Goal: Complete application form: Complete application form

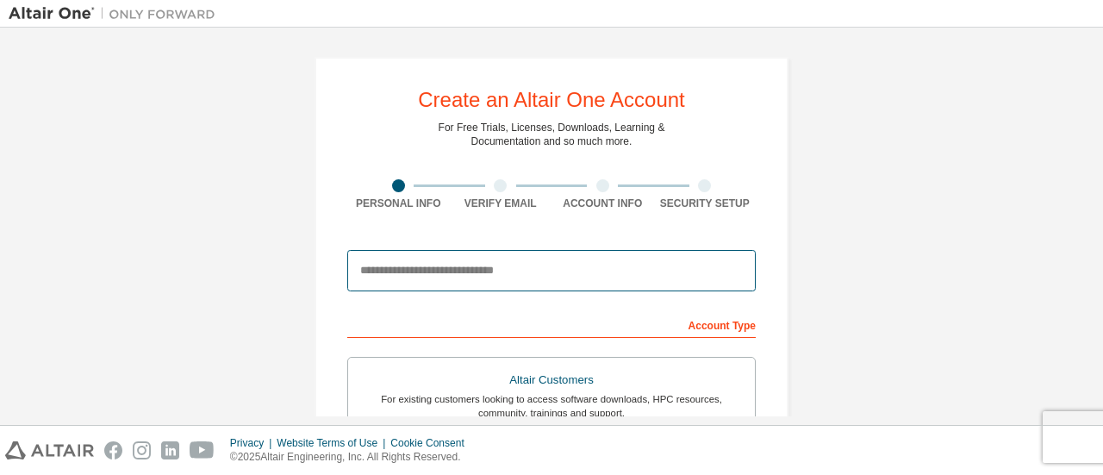
click at [631, 270] on input "email" at bounding box center [551, 270] width 408 height 41
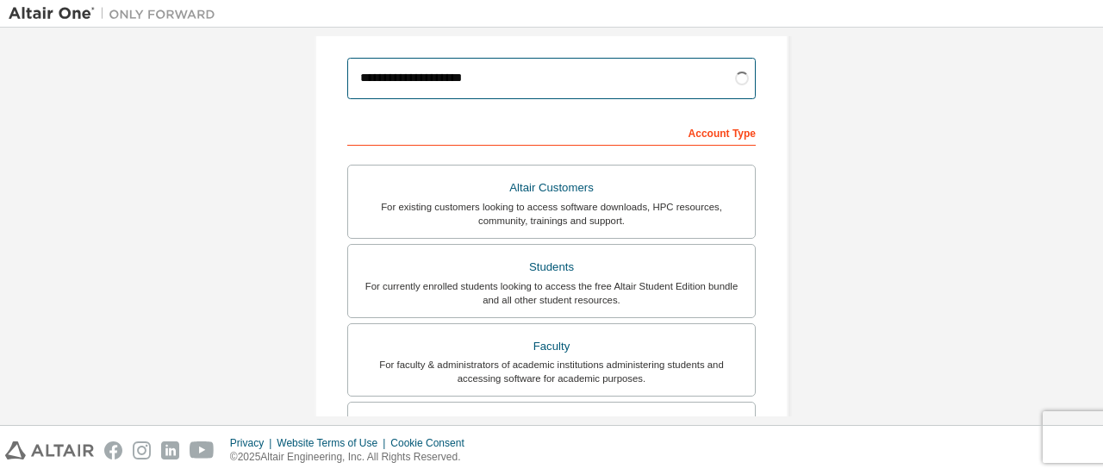
scroll to position [193, 0]
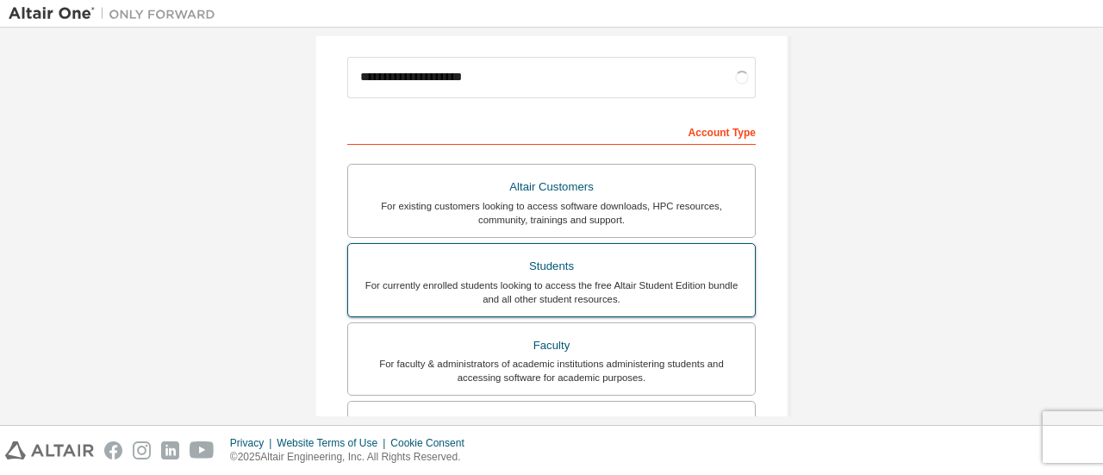
click at [581, 261] on div "Students" at bounding box center [551, 266] width 386 height 24
click at [578, 294] on div "For currently enrolled students looking to access the free Altair Student Editi…" at bounding box center [551, 292] width 386 height 28
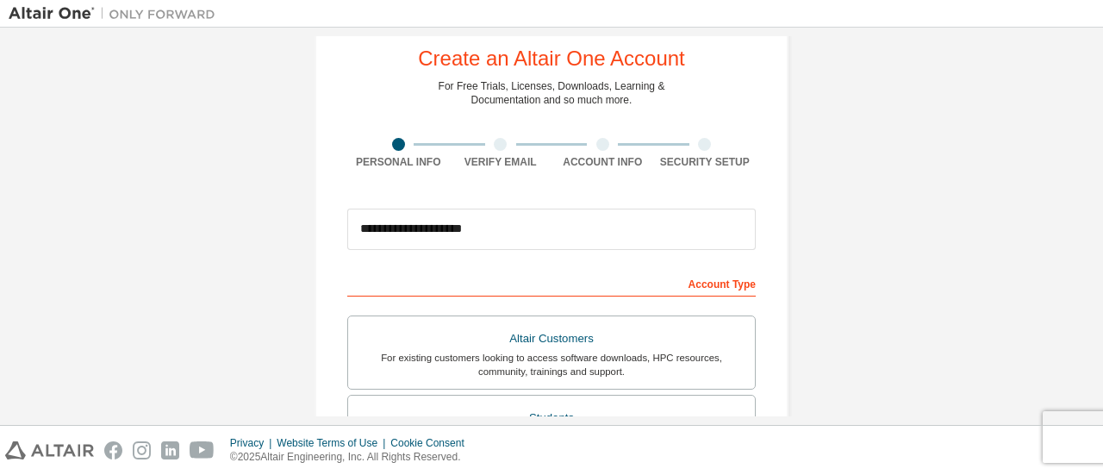
scroll to position [40, 0]
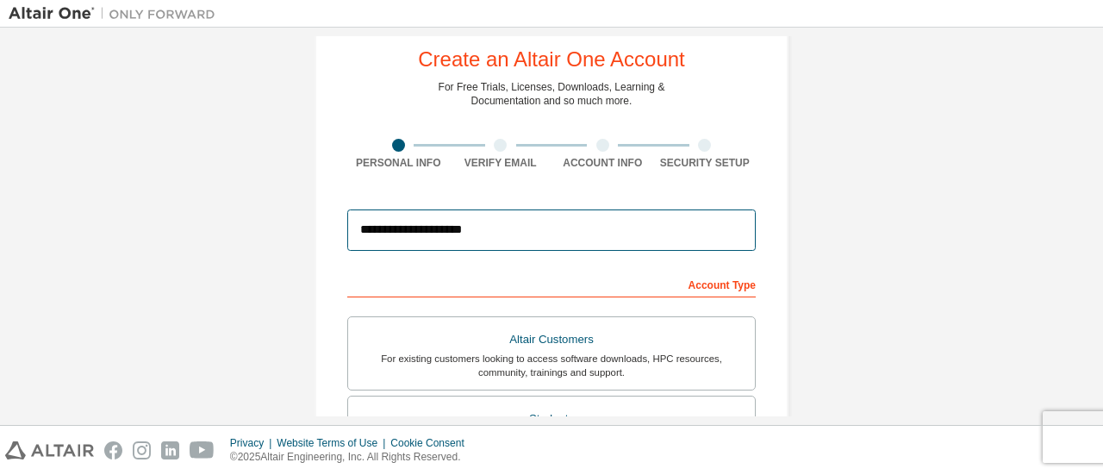
click at [541, 232] on input "**********" at bounding box center [551, 229] width 408 height 41
type input "*"
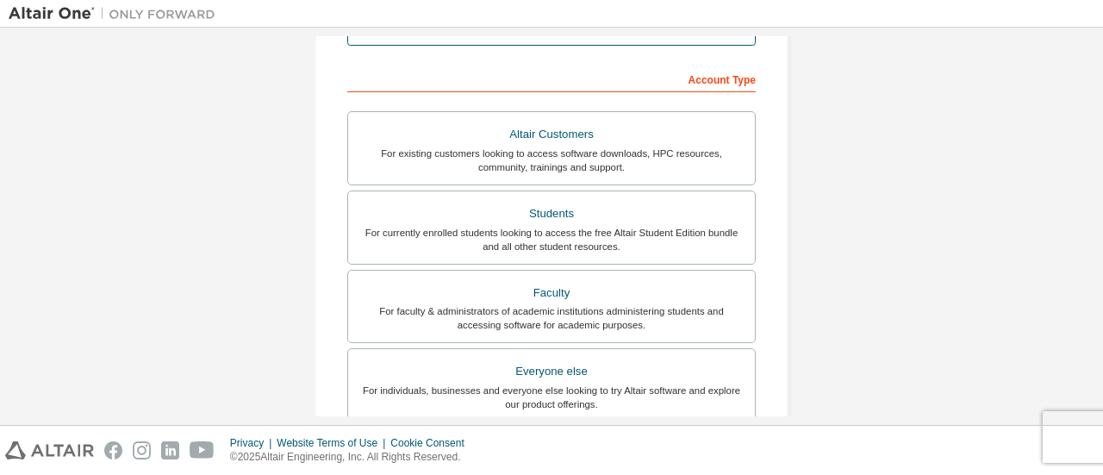
scroll to position [247, 0]
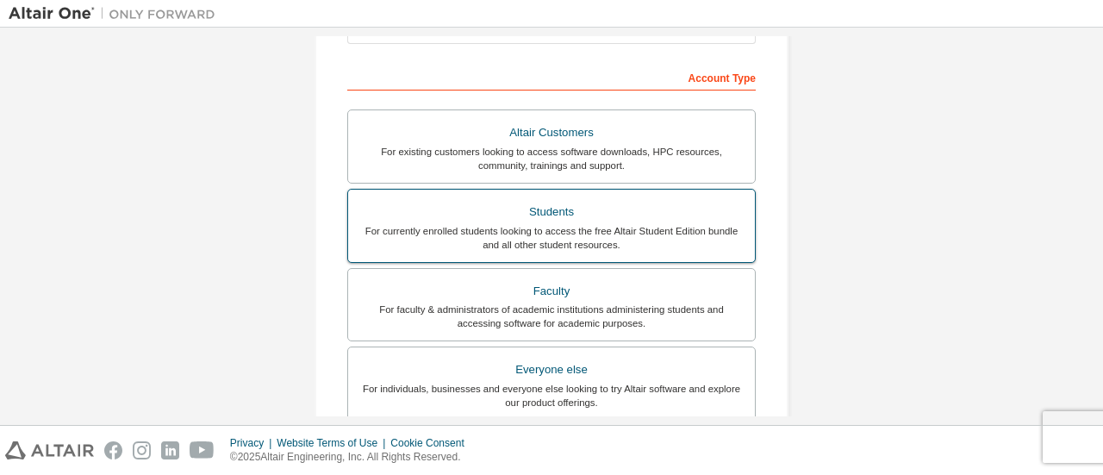
click at [577, 217] on div "Students" at bounding box center [551, 212] width 386 height 24
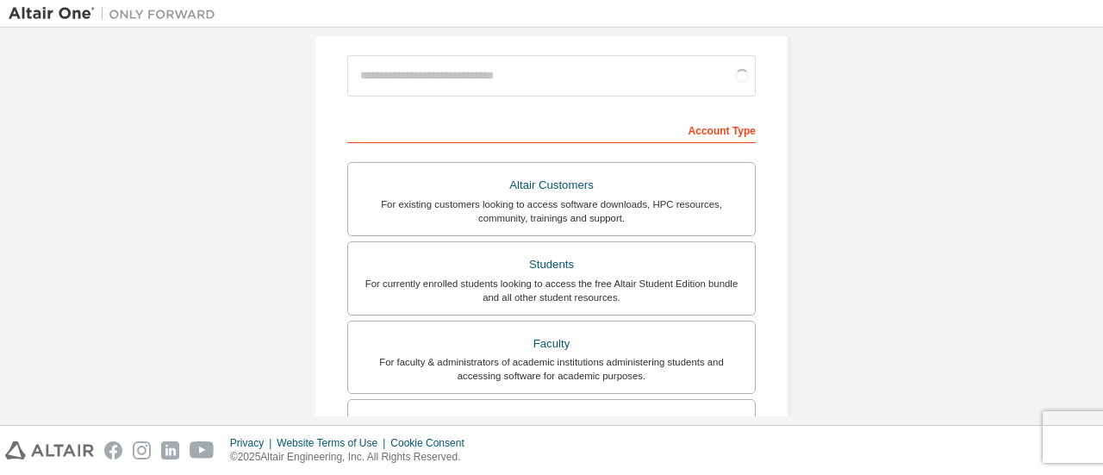
scroll to position [194, 0]
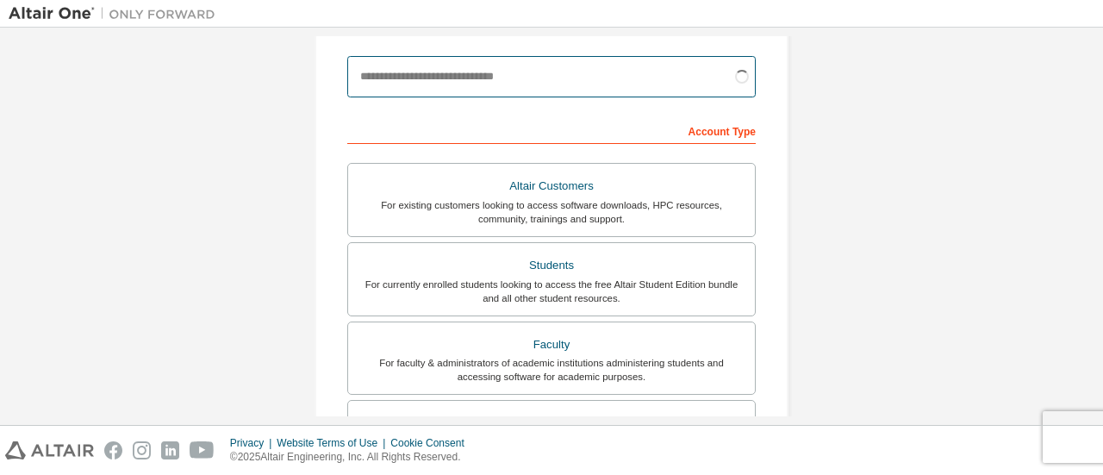
click at [590, 78] on input "email" at bounding box center [551, 76] width 408 height 41
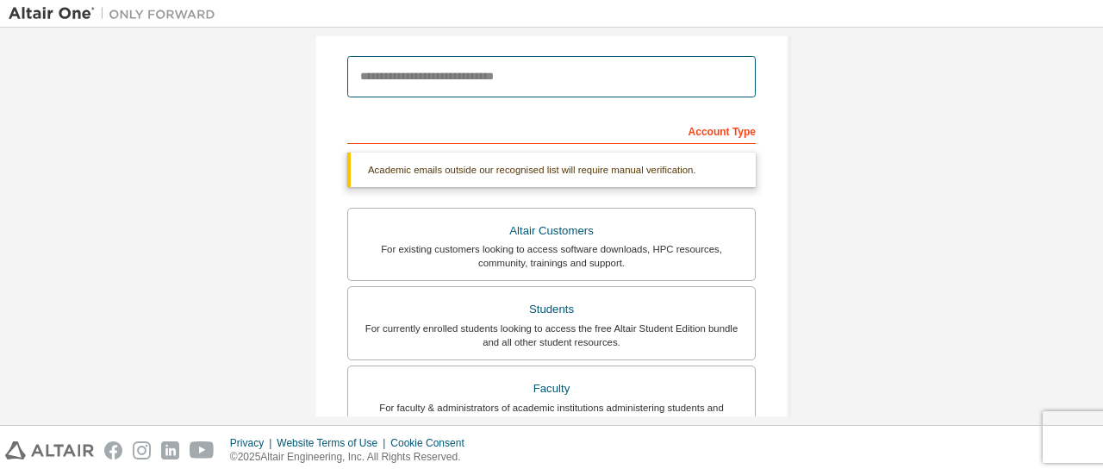
type input "**********"
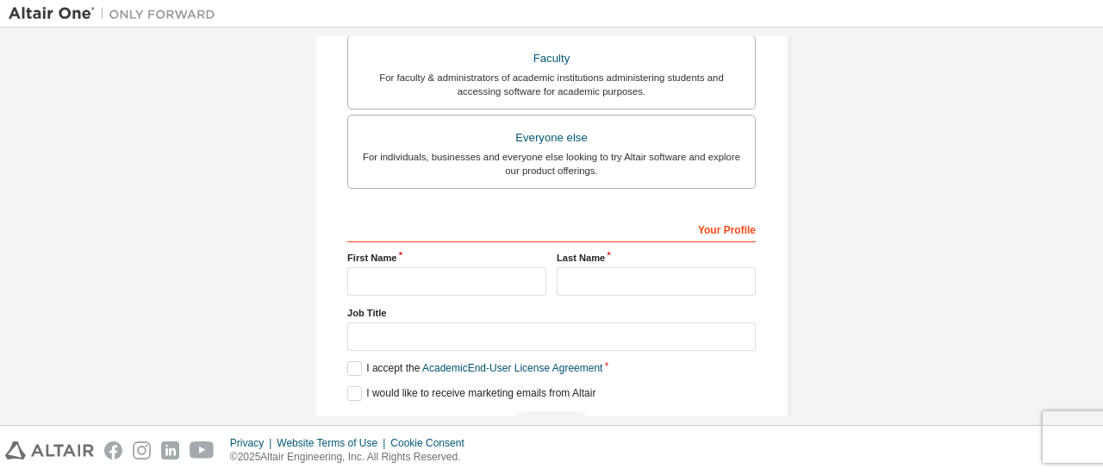
scroll to position [525, 0]
click at [482, 266] on input "text" at bounding box center [446, 280] width 199 height 28
type input "********"
click at [653, 305] on label "Job Title" at bounding box center [551, 311] width 408 height 14
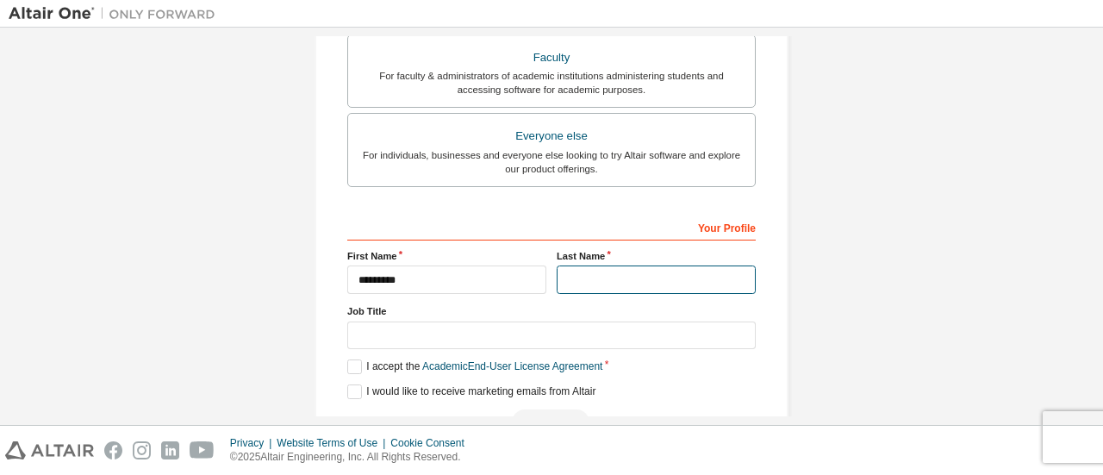
click at [688, 274] on input "text" at bounding box center [655, 279] width 199 height 28
type input "********"
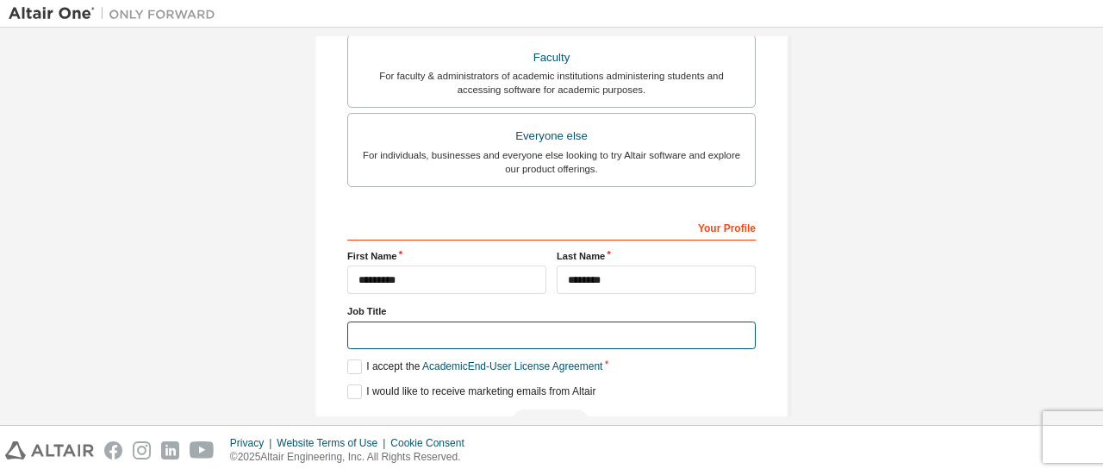
click at [524, 331] on input "text" at bounding box center [551, 335] width 408 height 28
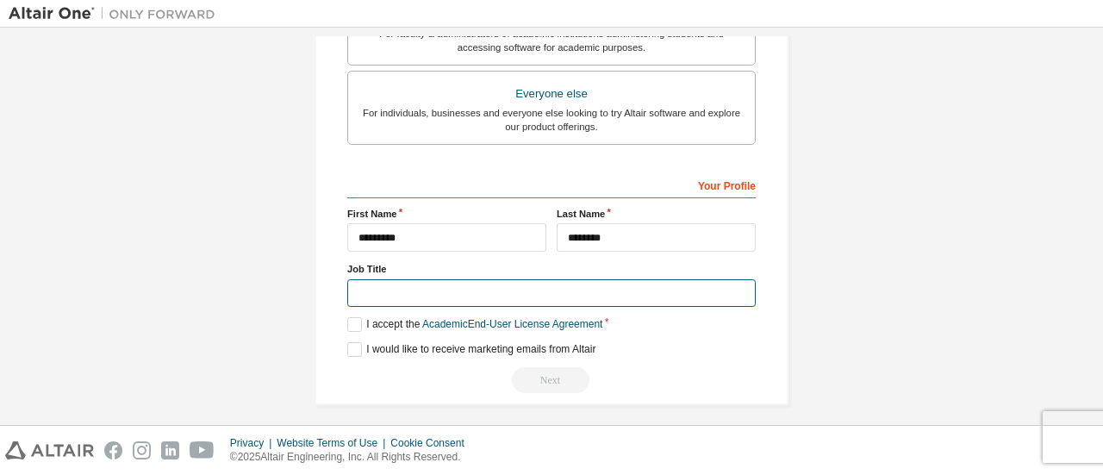
scroll to position [524, 0]
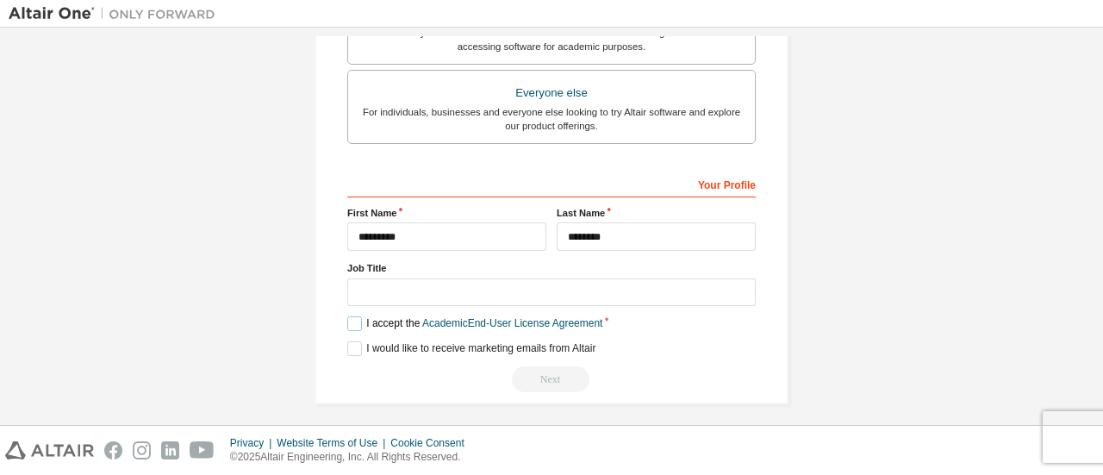
click at [373, 320] on label "I accept the Academic End-User License Agreement" at bounding box center [474, 323] width 255 height 15
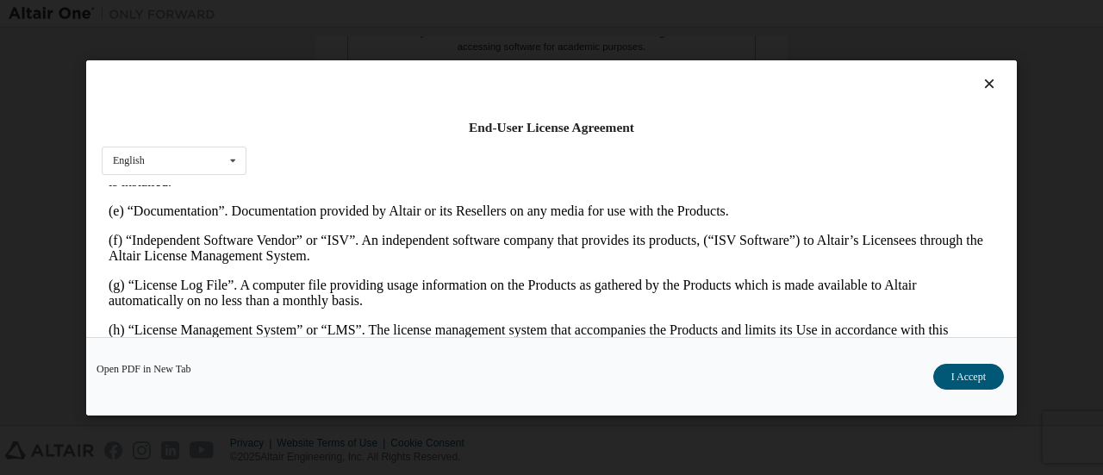
scroll to position [562, 0]
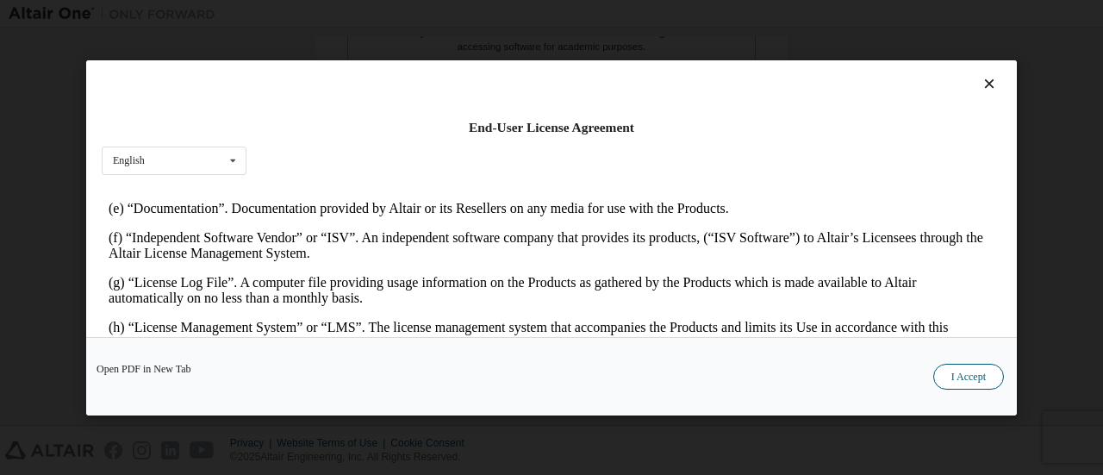
click at [974, 370] on button "I Accept" at bounding box center [968, 376] width 71 height 26
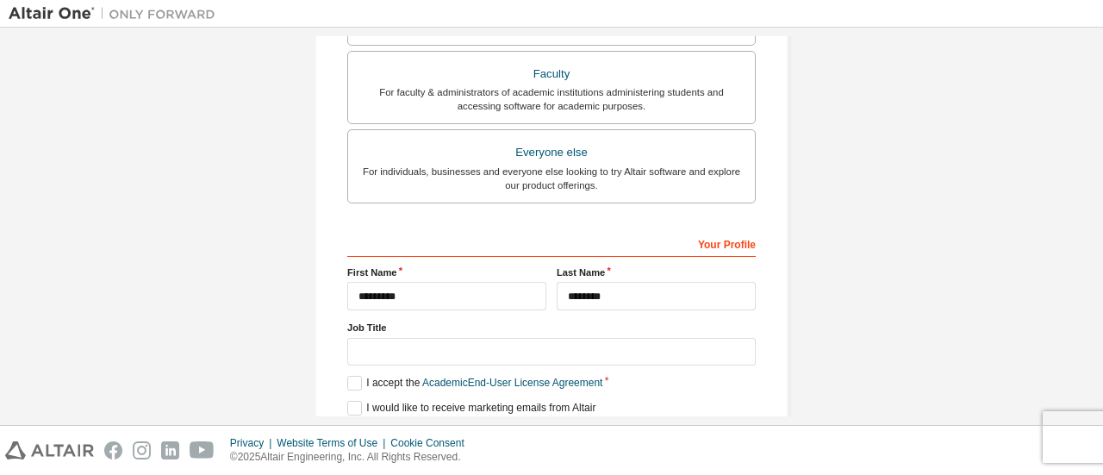
scroll to position [527, 0]
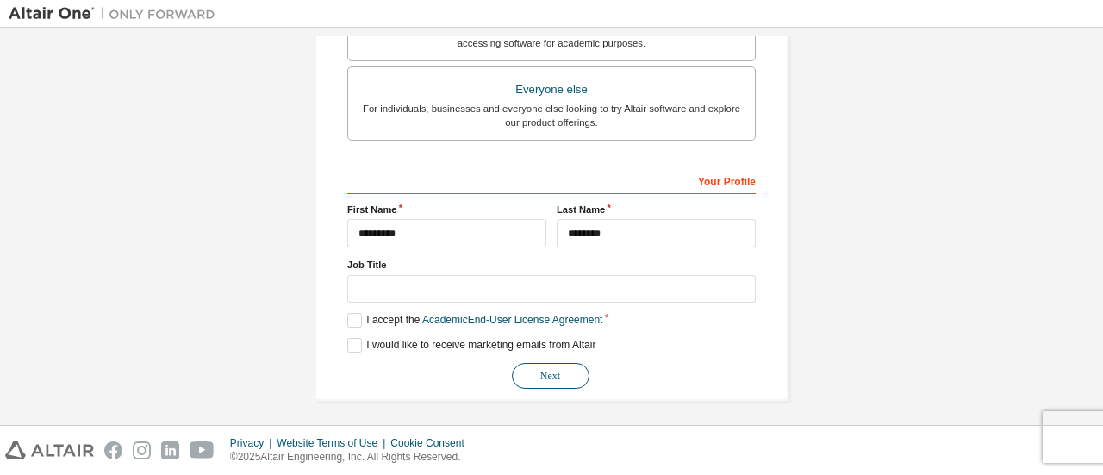
click at [556, 379] on button "Next" at bounding box center [551, 376] width 78 height 26
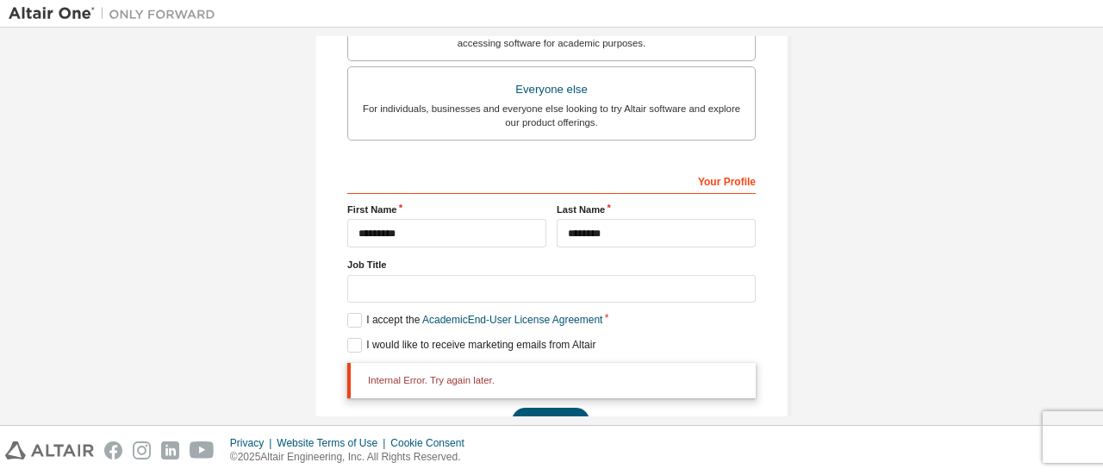
scroll to position [572, 0]
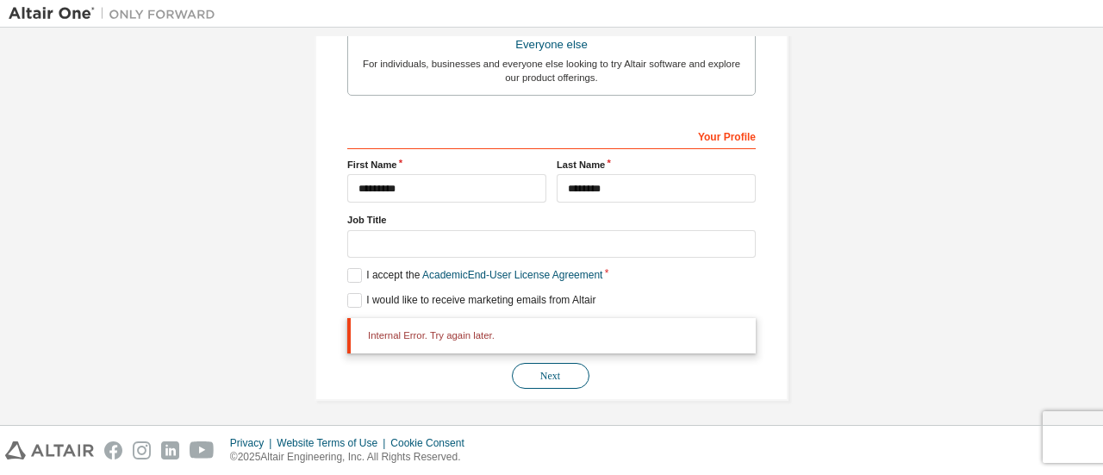
click at [562, 370] on button "Next" at bounding box center [551, 376] width 78 height 26
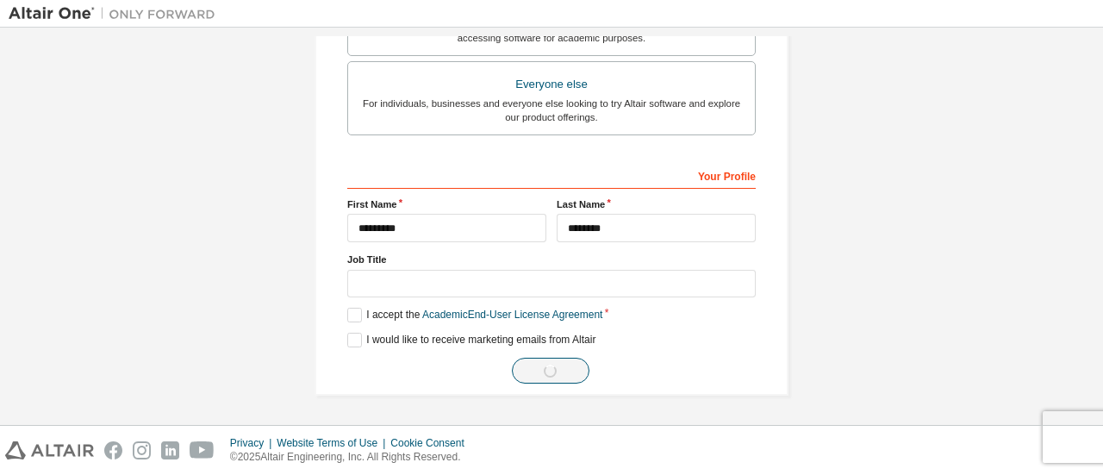
scroll to position [527, 0]
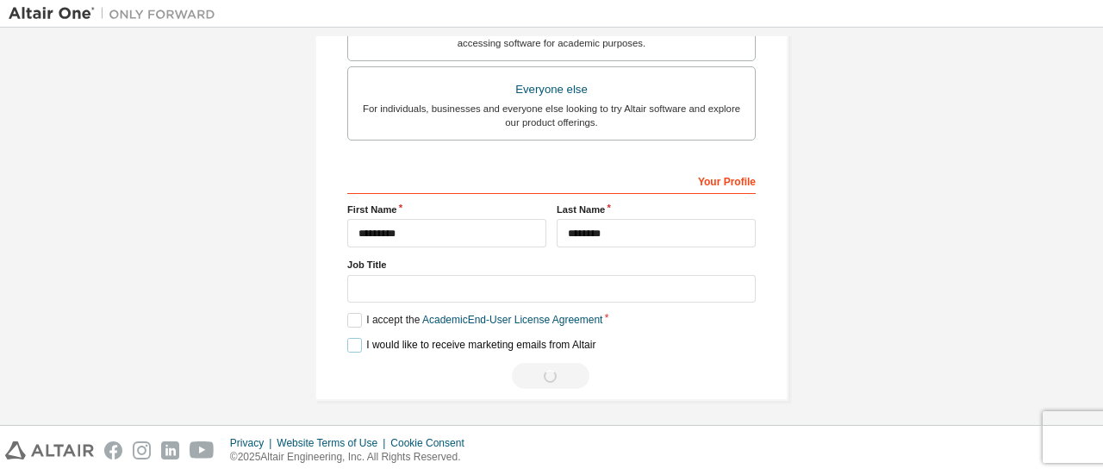
click at [478, 338] on label "I would like to receive marketing emails from Altair" at bounding box center [471, 345] width 248 height 15
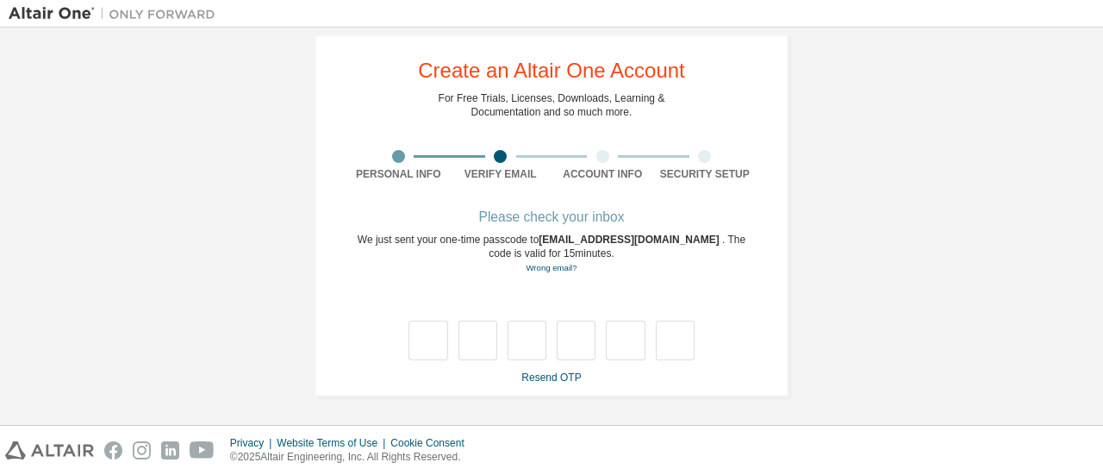
type input "*"
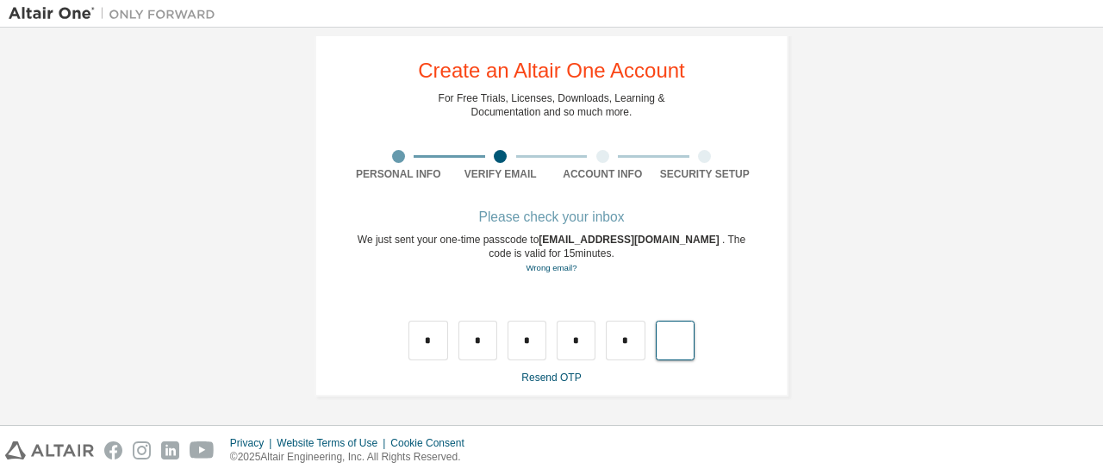
type input "*"
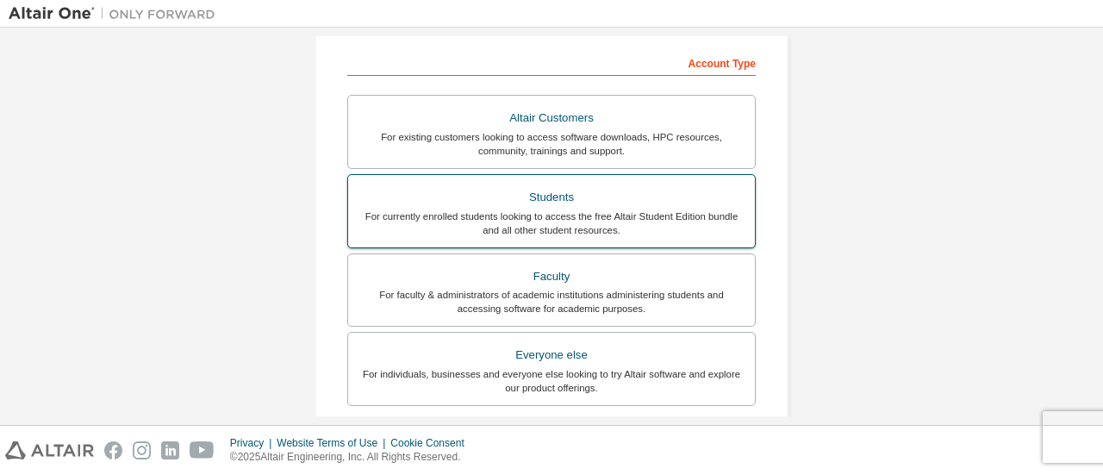
click at [644, 214] on div "For currently enrolled students looking to access the free Altair Student Editi…" at bounding box center [551, 223] width 386 height 28
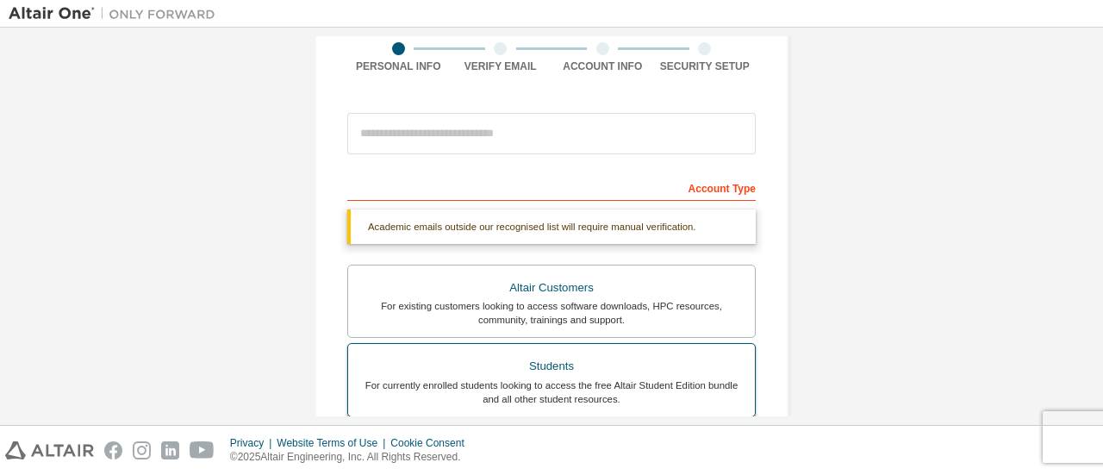
scroll to position [124, 0]
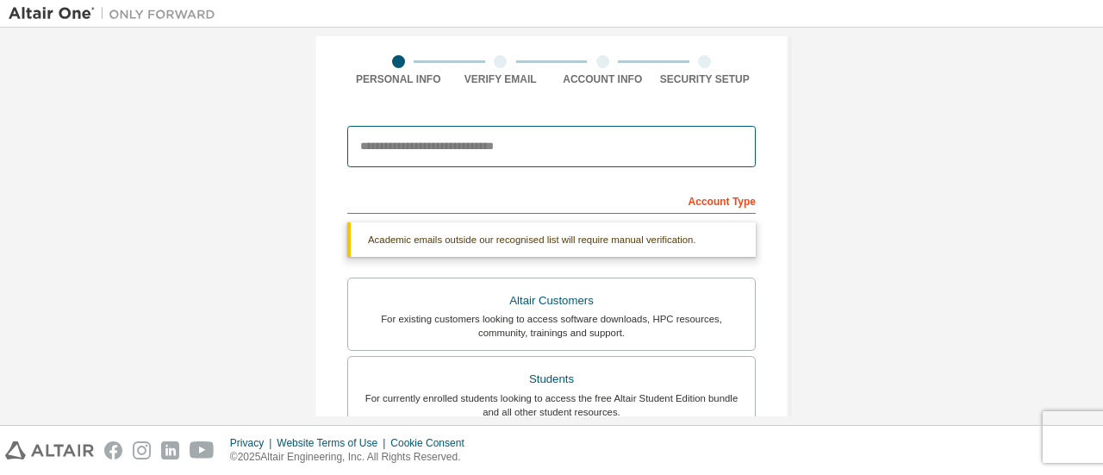
click at [641, 143] on input "email" at bounding box center [551, 146] width 408 height 41
type input "**********"
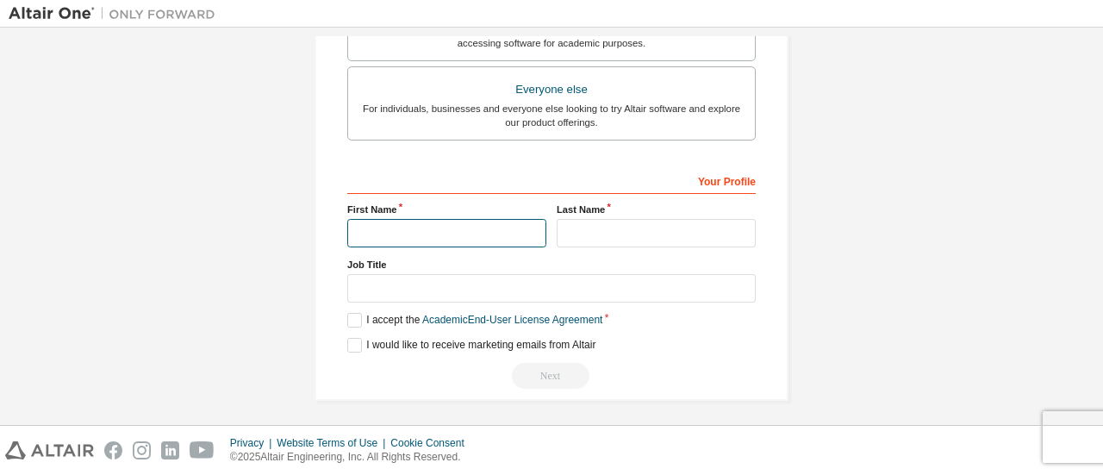
click at [484, 224] on input "text" at bounding box center [446, 233] width 199 height 28
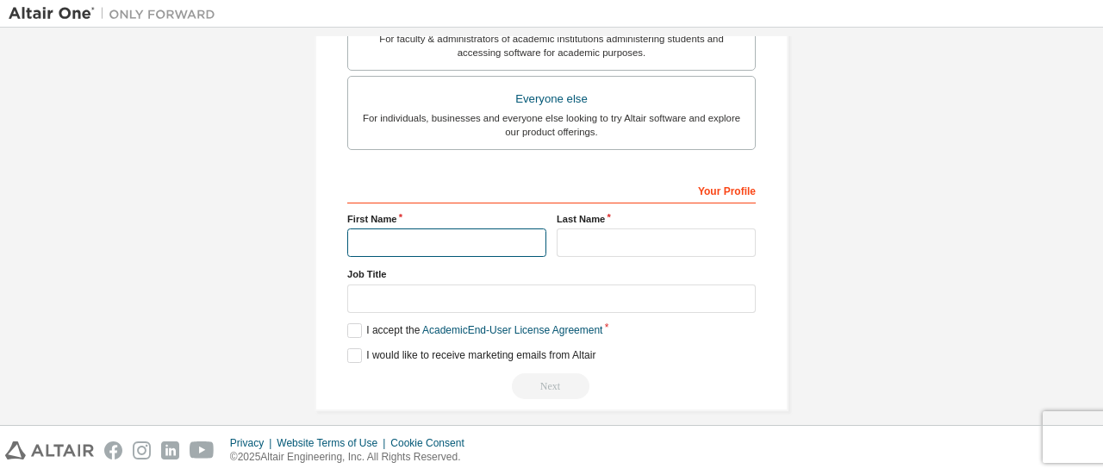
scroll to position [582, 0]
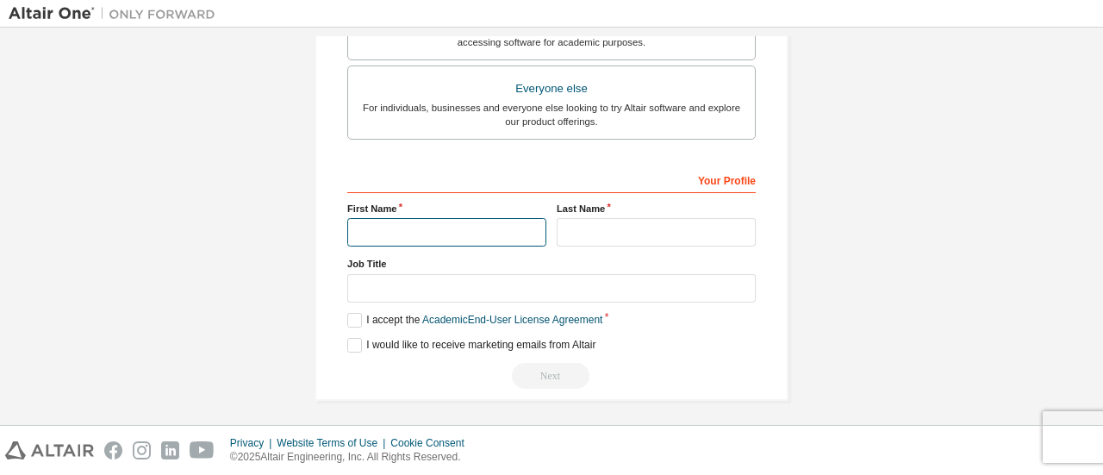
type input "********"
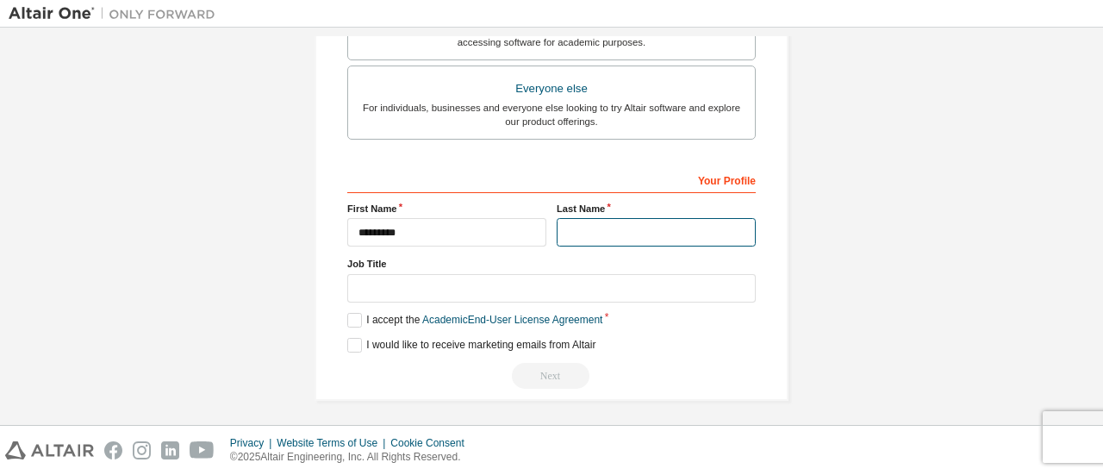
click at [605, 231] on input "text" at bounding box center [655, 232] width 199 height 28
type input "********"
click at [347, 314] on label "I accept the Academic End-User License Agreement" at bounding box center [474, 320] width 255 height 15
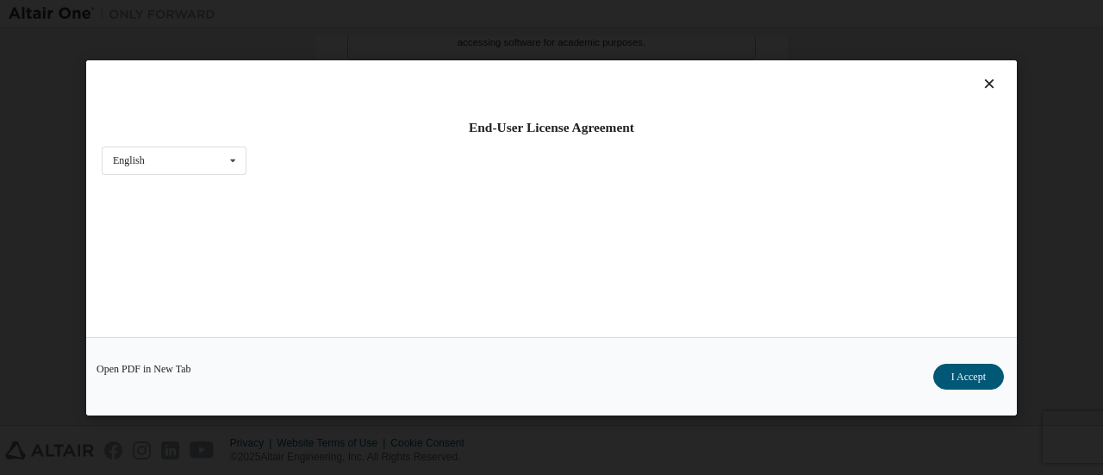
click at [351, 352] on div "Open PDF in New Tab I Accept" at bounding box center [551, 375] width 930 height 78
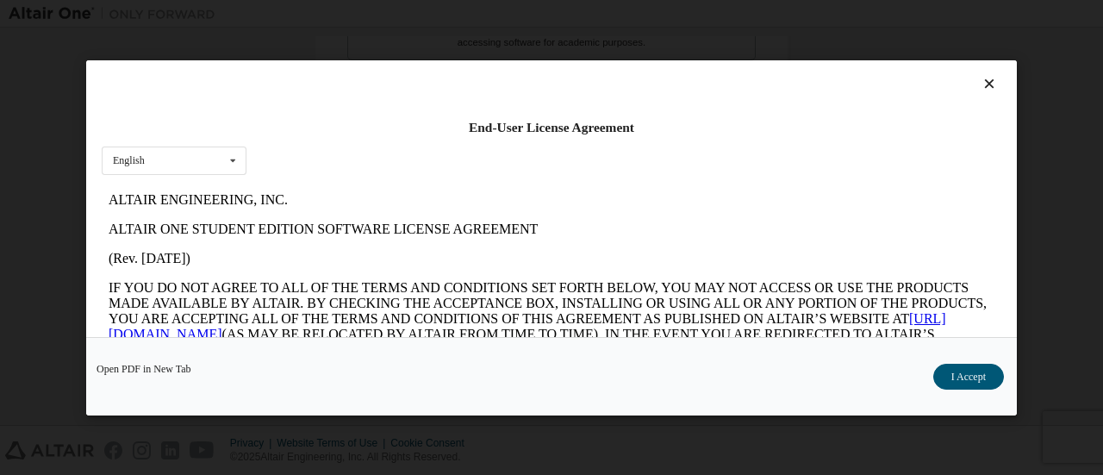
scroll to position [0, 0]
click at [973, 382] on button "I Accept" at bounding box center [968, 376] width 71 height 26
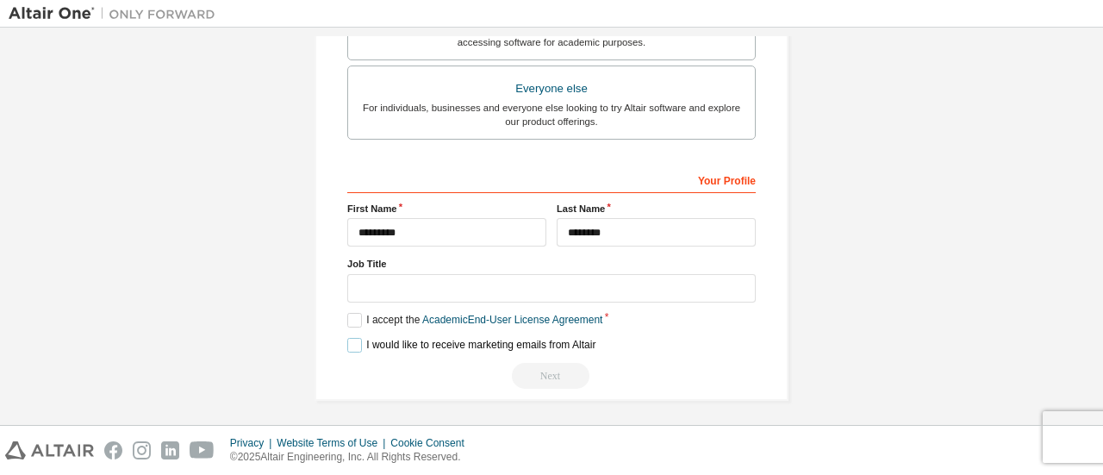
click at [350, 340] on label "I would like to receive marketing emails from Altair" at bounding box center [471, 345] width 248 height 15
click at [558, 370] on div "Next" at bounding box center [551, 376] width 408 height 26
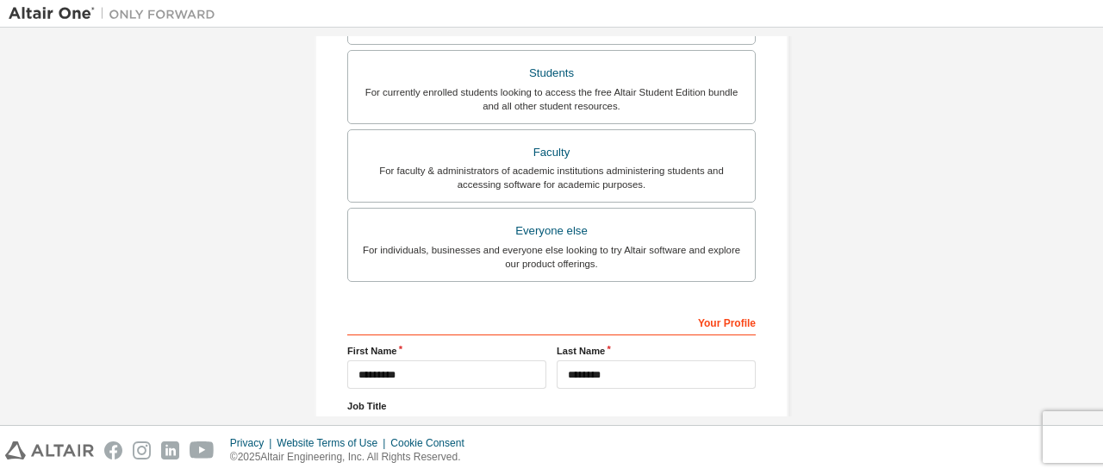
scroll to position [582, 0]
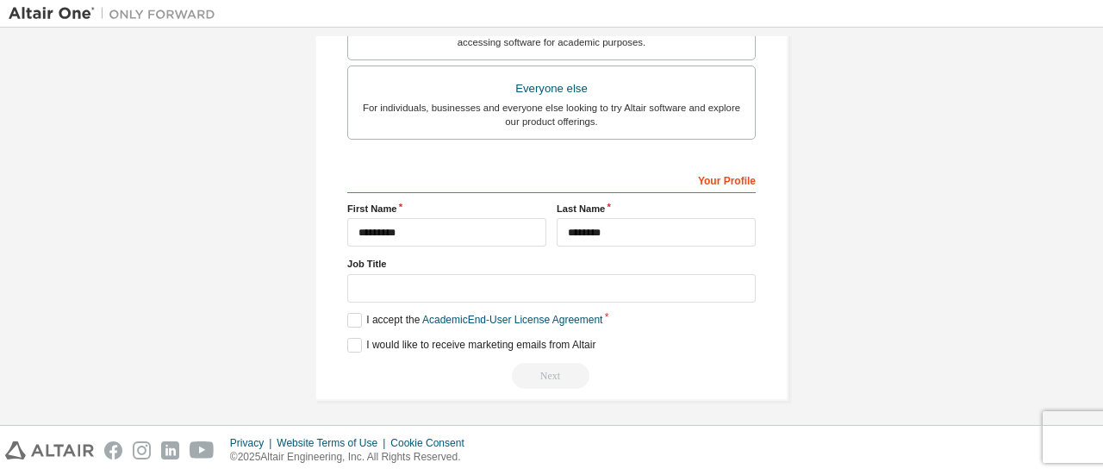
click at [662, 324] on div "**********" at bounding box center [551, 276] width 408 height 223
click at [698, 376] on div "Next" at bounding box center [551, 376] width 408 height 26
click at [609, 341] on div "I would like to receive marketing emails from Altair" at bounding box center [551, 345] width 408 height 15
click at [347, 338] on label "I would like to receive marketing emails from Altair" at bounding box center [471, 345] width 248 height 15
click at [555, 367] on div "Next" at bounding box center [551, 376] width 408 height 26
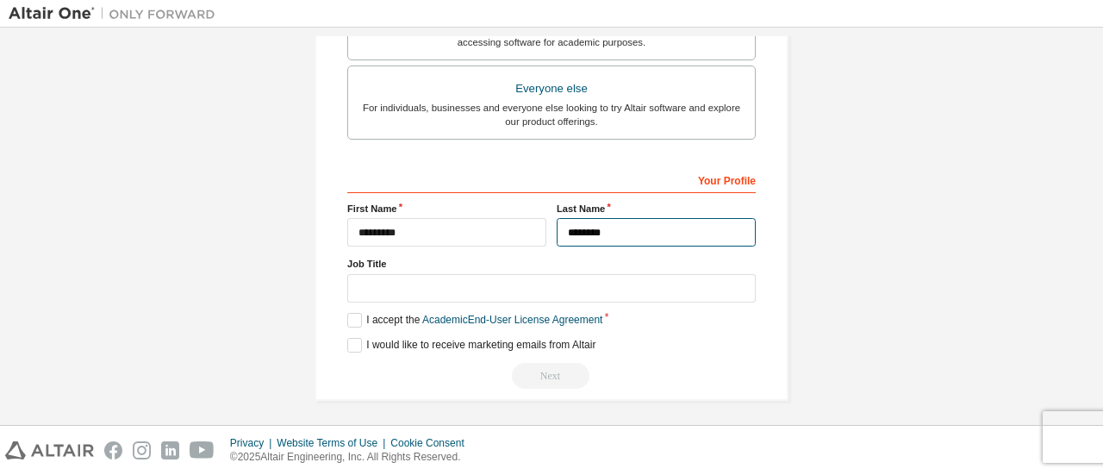
click at [629, 233] on input "********" at bounding box center [655, 232] width 199 height 28
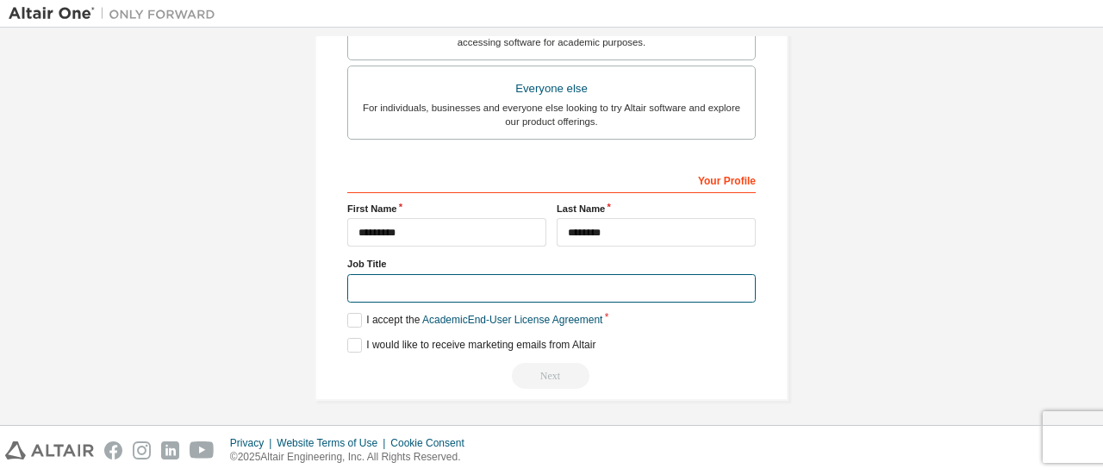
click at [504, 286] on input "text" at bounding box center [551, 288] width 408 height 28
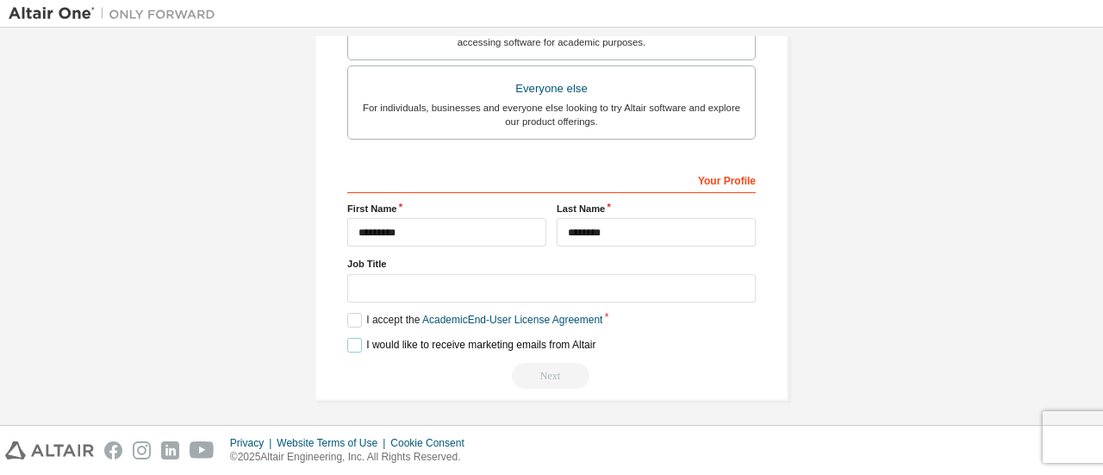
click at [460, 339] on label "I would like to receive marketing emails from Altair" at bounding box center [471, 345] width 248 height 15
click at [733, 170] on div "Your Profile" at bounding box center [551, 179] width 408 height 28
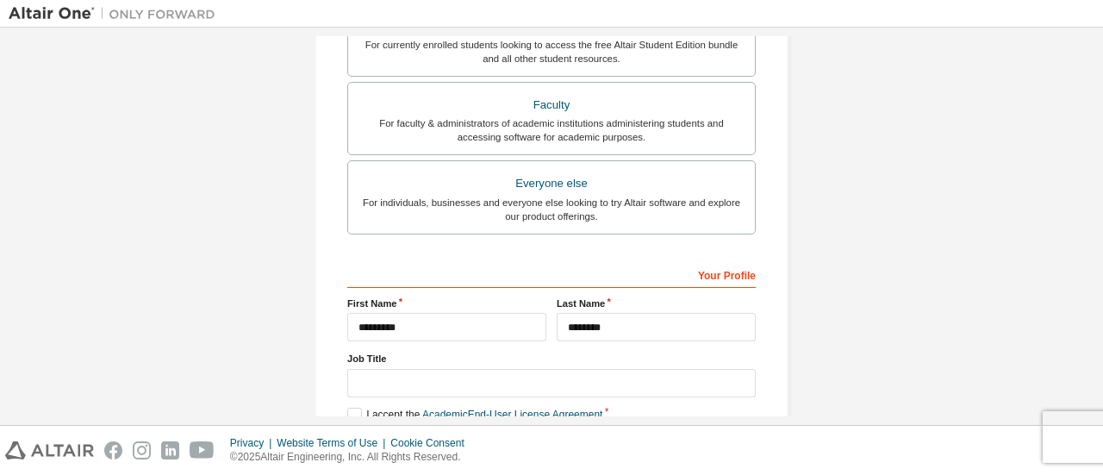
scroll to position [443, 0]
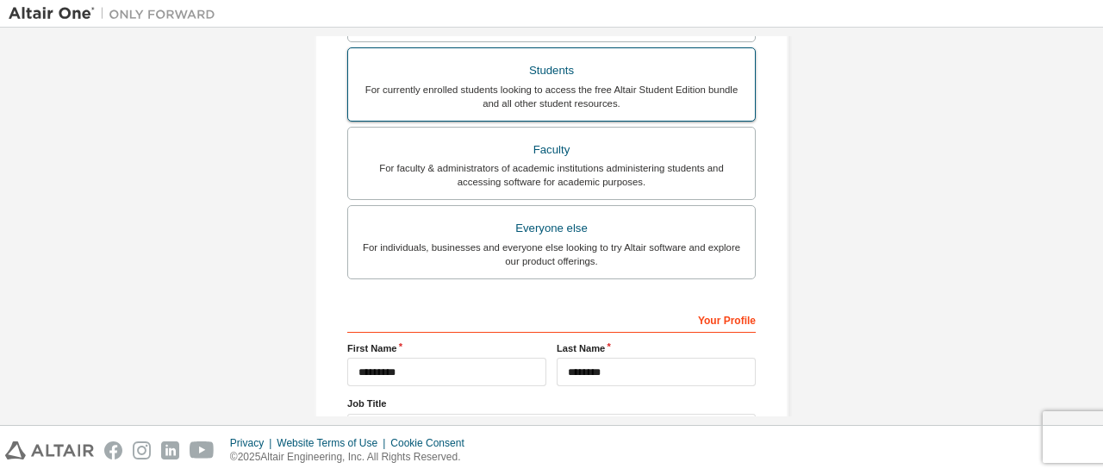
click at [652, 83] on div "For currently enrolled students looking to access the free Altair Student Editi…" at bounding box center [551, 97] width 386 height 28
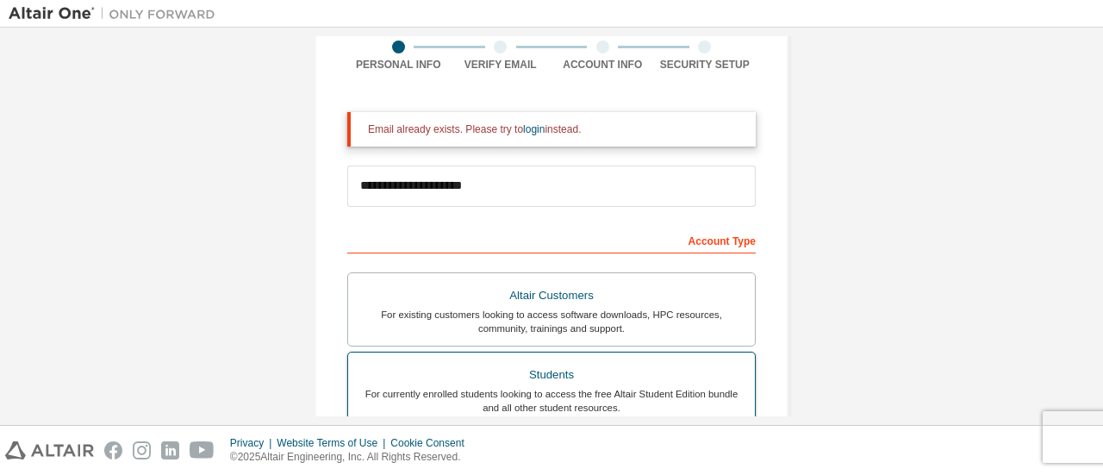
scroll to position [0, 0]
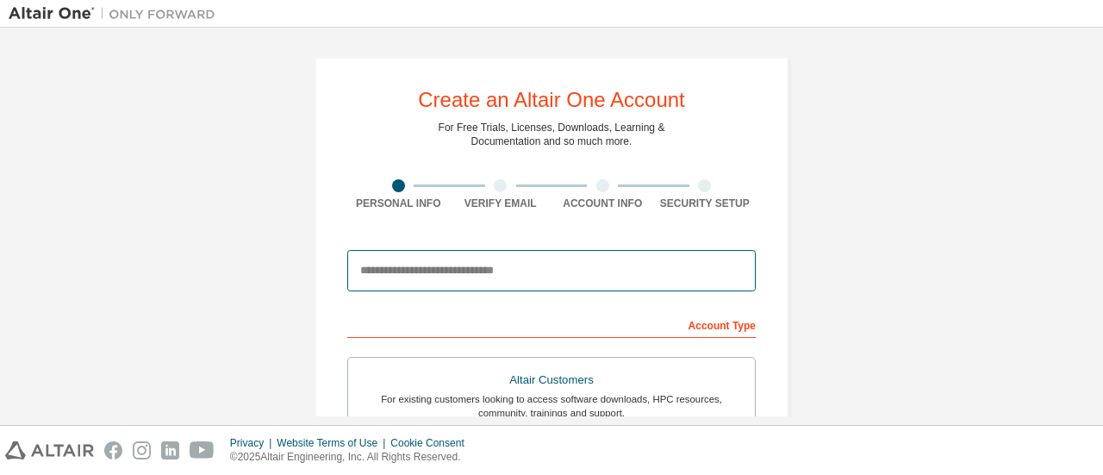
click at [576, 264] on input "email" at bounding box center [551, 270] width 408 height 41
type input "**********"
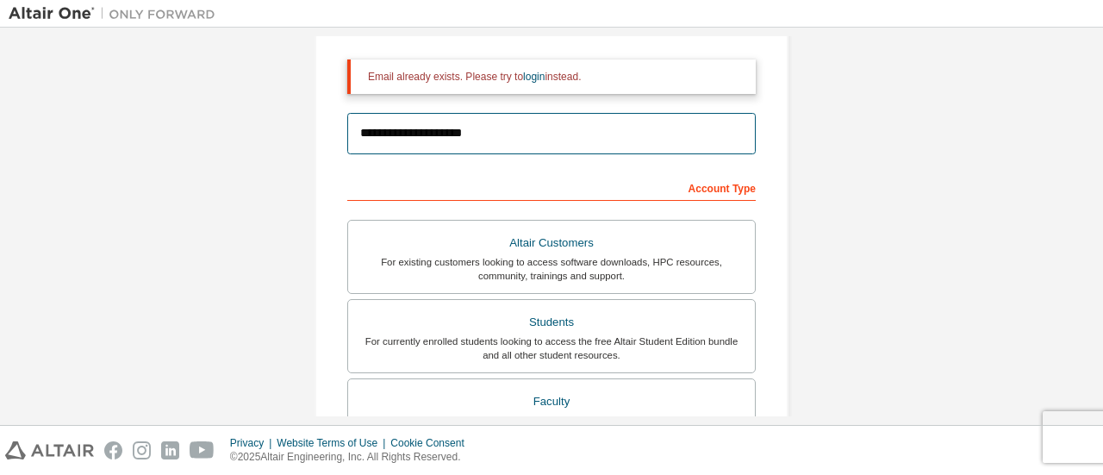
scroll to position [190, 0]
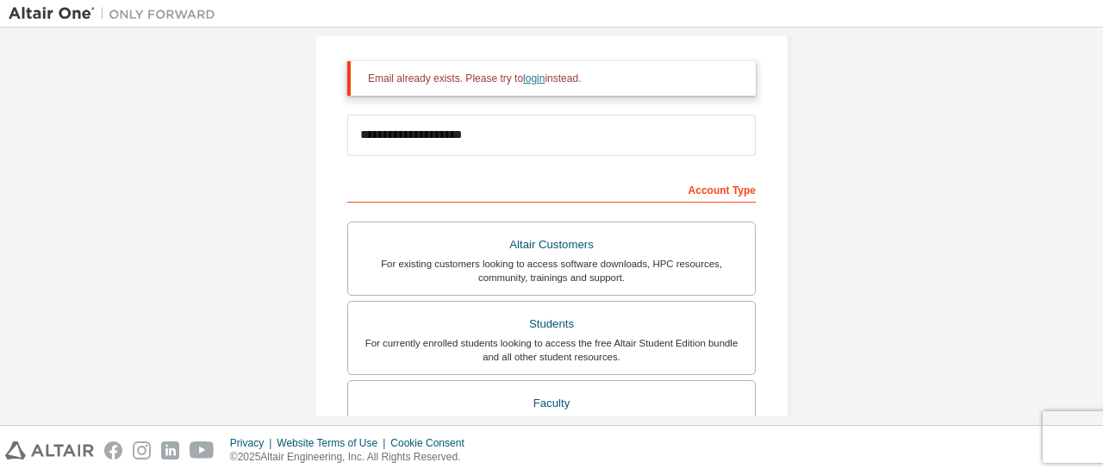
click at [523, 81] on link "login" at bounding box center [534, 78] width 22 height 12
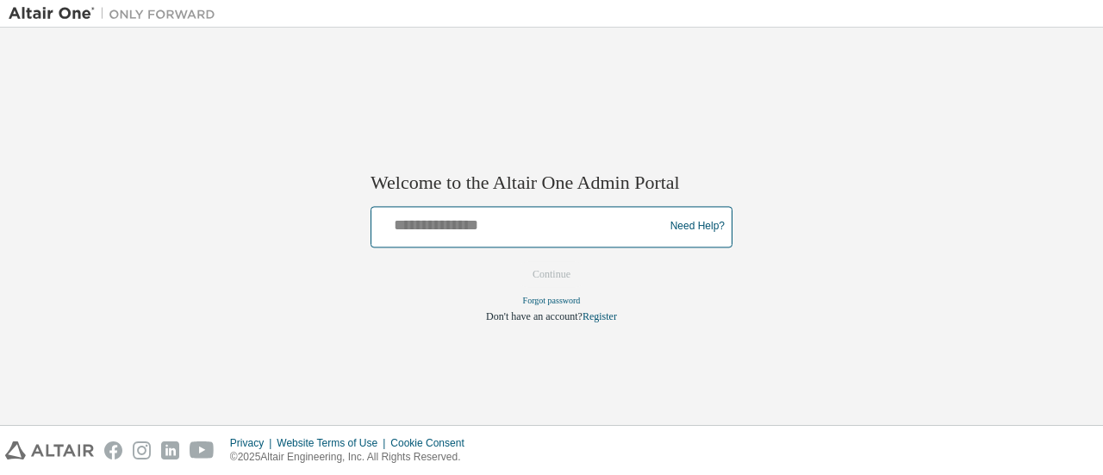
click at [544, 222] on input "text" at bounding box center [519, 222] width 283 height 25
type input "**********"
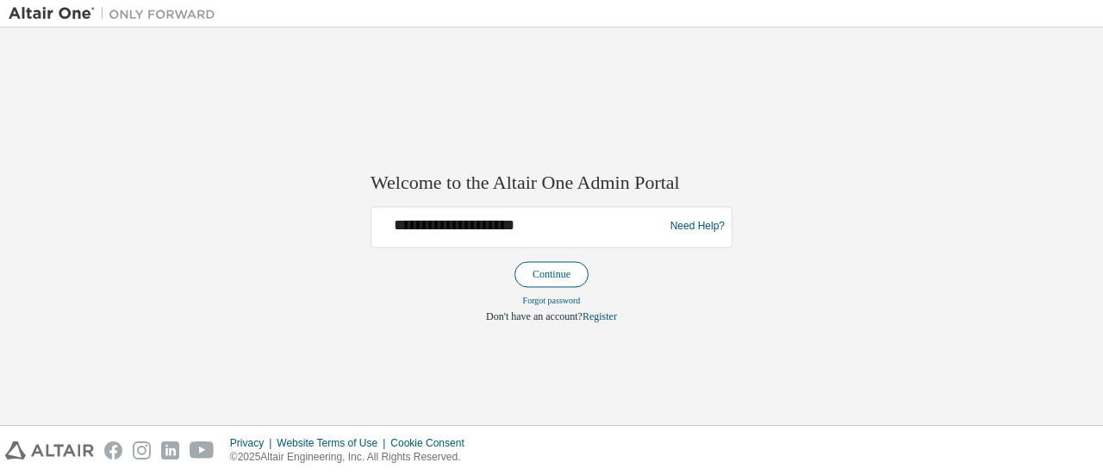
click at [555, 272] on button "Continue" at bounding box center [551, 274] width 74 height 26
